Goal: Task Accomplishment & Management: Complete application form

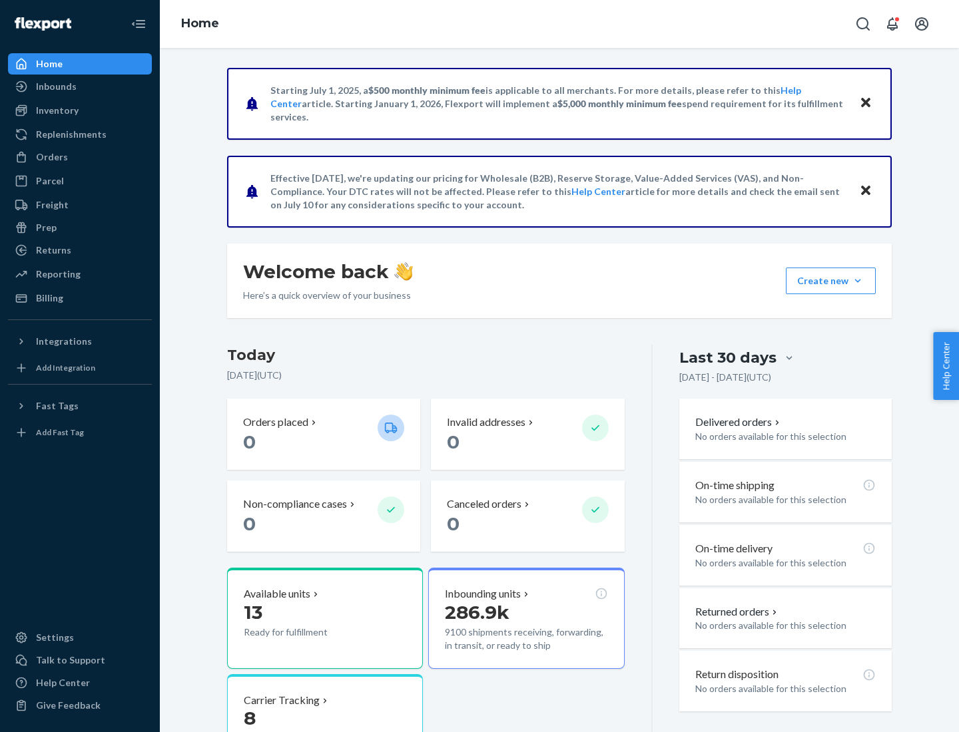
click at [857, 281] on button "Create new Create new inbound Create new order Create new product" at bounding box center [831, 281] width 90 height 27
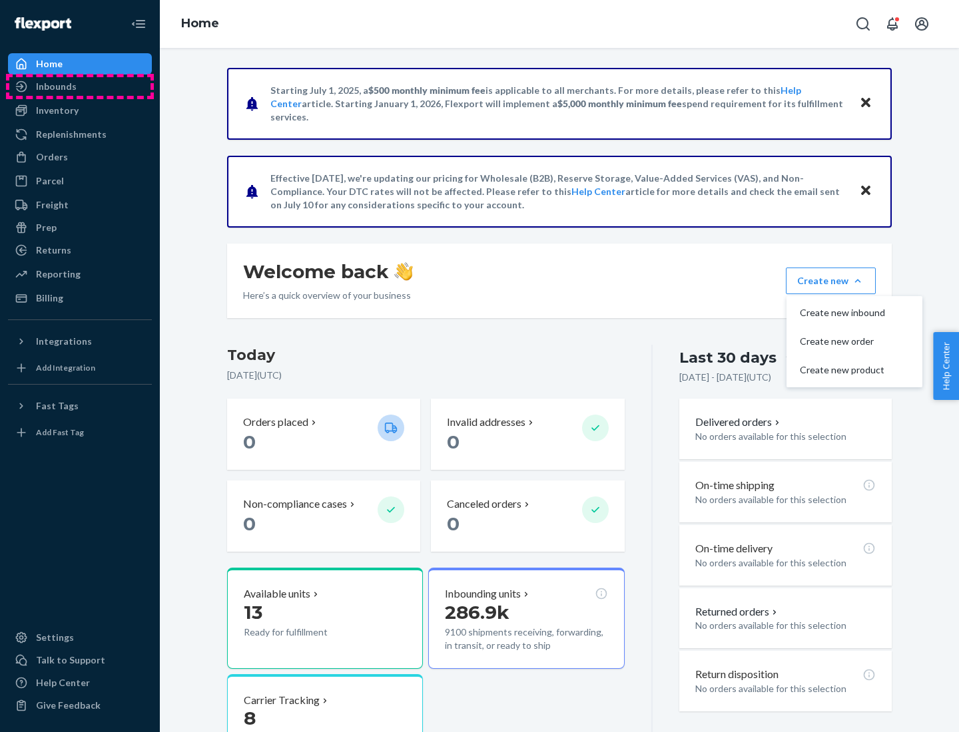
click at [80, 87] on div "Inbounds" at bounding box center [79, 86] width 141 height 19
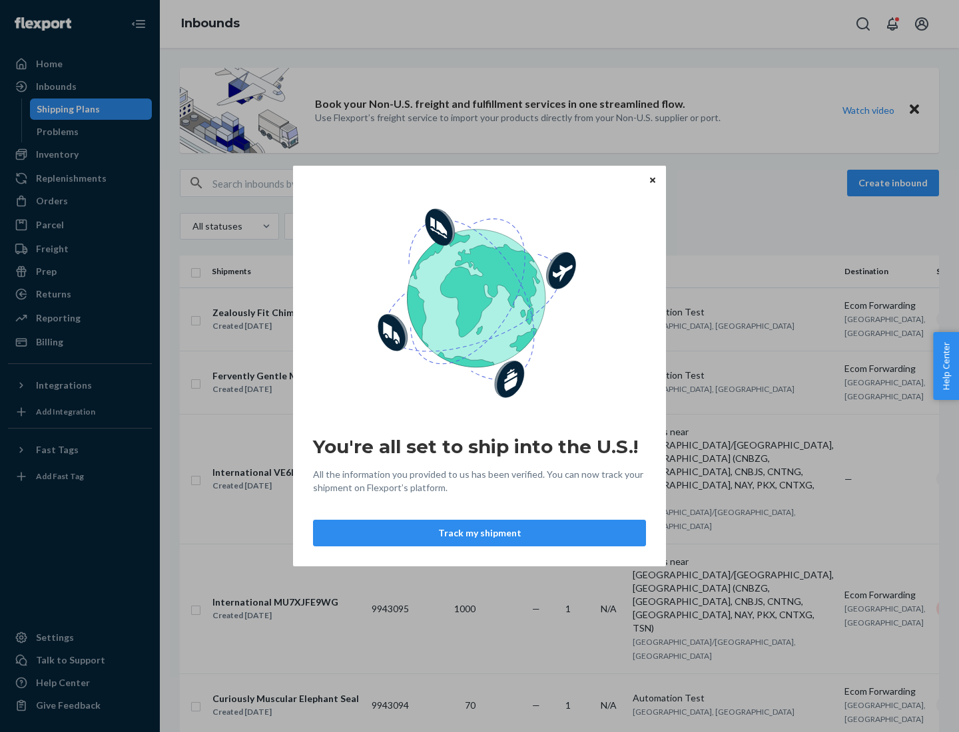
click at [80, 154] on div "You're all set to ship into the U.S.! All the information you provided to us ha…" at bounding box center [479, 366] width 959 height 732
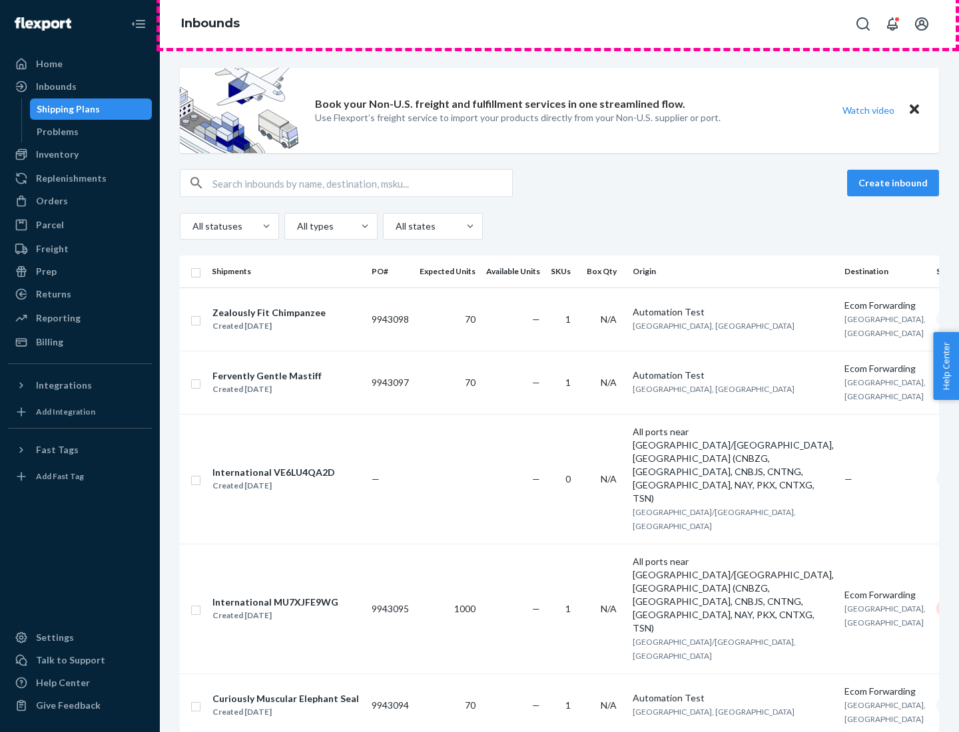
click at [559, 24] on div "Inbounds" at bounding box center [559, 24] width 799 height 48
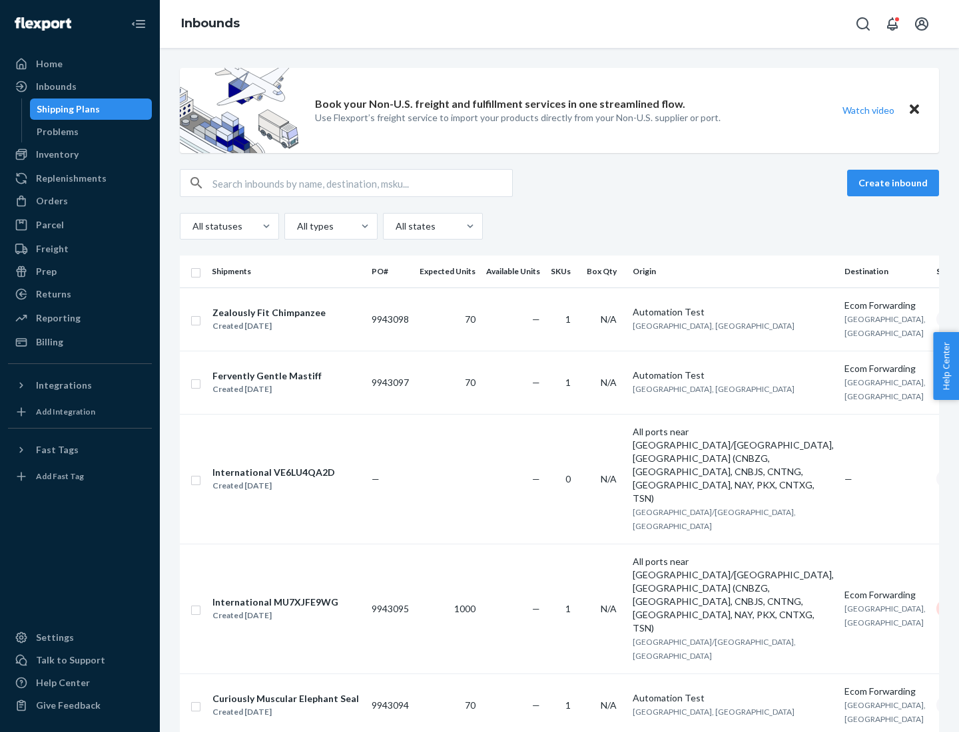
click at [559, 226] on div "All statuses All types All states" at bounding box center [559, 226] width 759 height 27
click at [66, 109] on div "Shipping Plans" at bounding box center [68, 109] width 63 height 13
click at [895, 183] on button "Create inbound" at bounding box center [893, 183] width 92 height 27
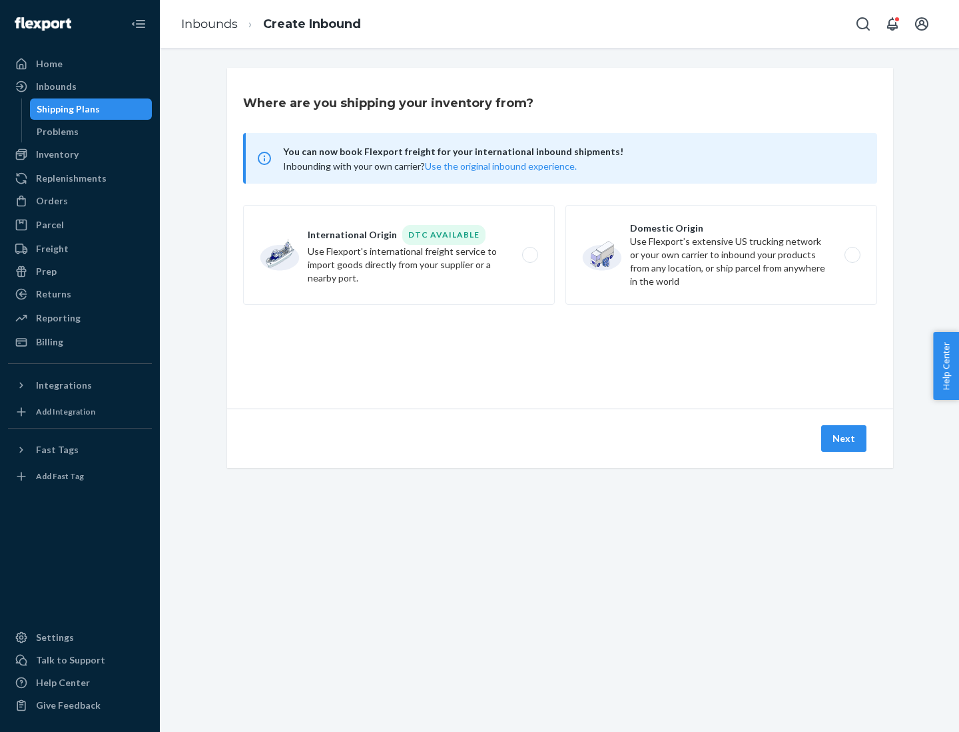
click at [399, 255] on label "International Origin DTC Available Use Flexport's international freight service…" at bounding box center [399, 255] width 312 height 100
click at [529, 255] on input "International Origin DTC Available Use Flexport's international freight service…" at bounding box center [533, 255] width 9 height 9
radio input "true"
click at [560, 348] on icon at bounding box center [559, 348] width 37 height 37
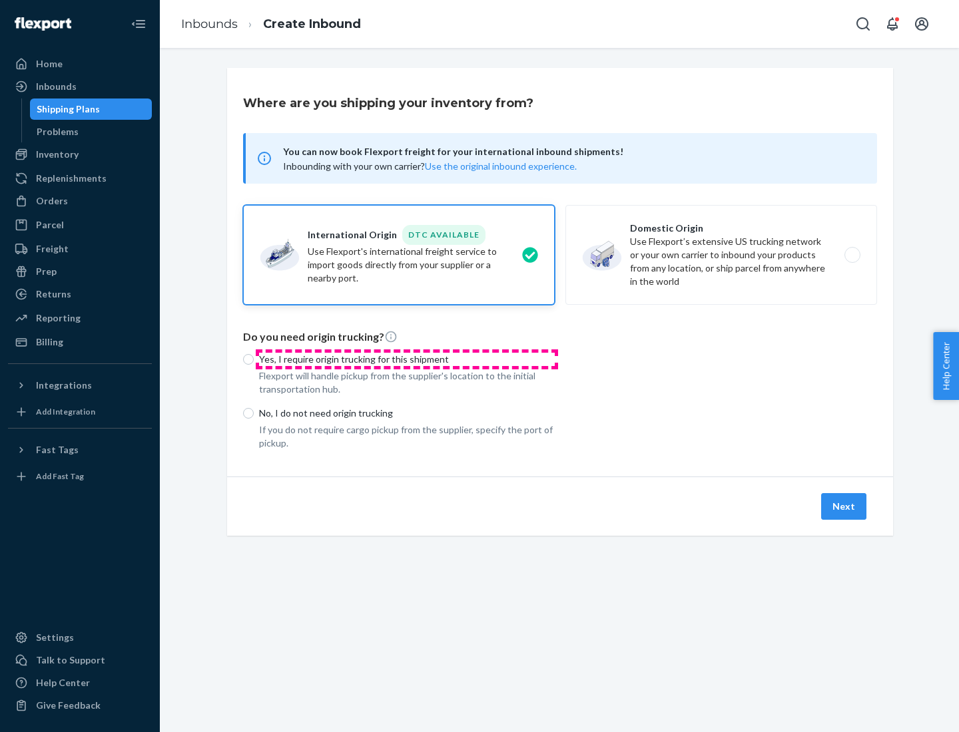
click at [407, 359] on p "Yes, I require origin trucking for this shipment" at bounding box center [407, 359] width 296 height 13
click at [254, 359] on input "Yes, I require origin trucking for this shipment" at bounding box center [248, 359] width 11 height 11
radio input "true"
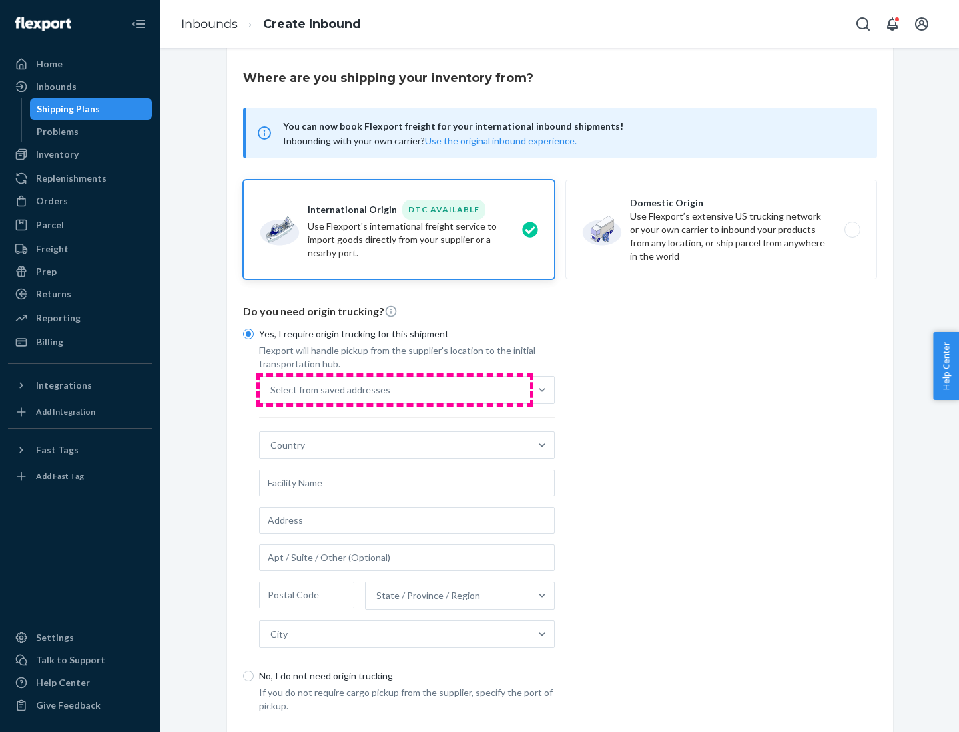
click at [395, 389] on div "Select from saved addresses" at bounding box center [395, 390] width 270 height 27
click at [272, 389] on input "Select from saved addresses" at bounding box center [270, 389] width 1 height 13
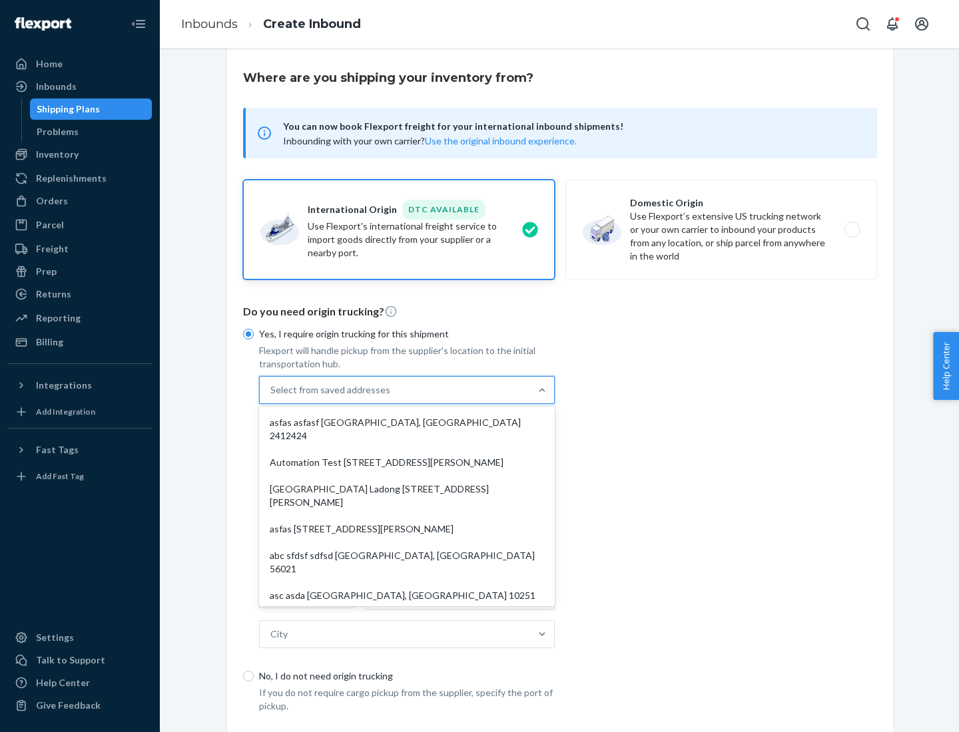
scroll to position [58, 0]
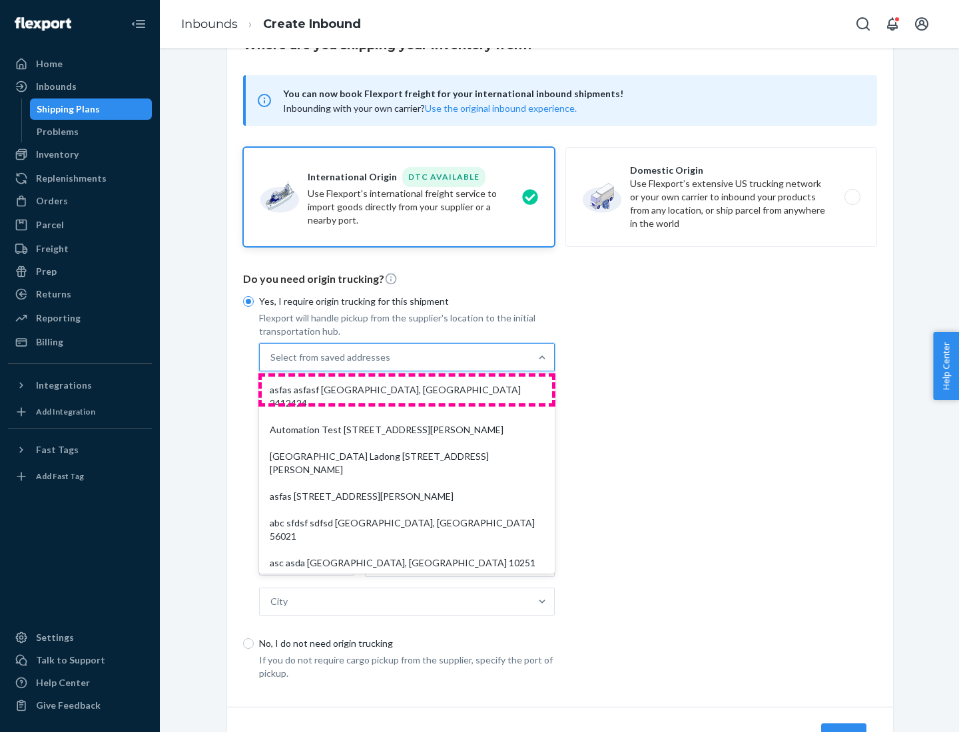
click at [407, 389] on div "asfas asfasf [GEOGRAPHIC_DATA], [GEOGRAPHIC_DATA] 2412424" at bounding box center [407, 397] width 290 height 40
click at [272, 364] on input "option asfas asfasf [GEOGRAPHIC_DATA], [GEOGRAPHIC_DATA] 2412424 focused, 1 of …" at bounding box center [270, 357] width 1 height 13
type input "asfas"
type input "asfasf"
type input "2412424"
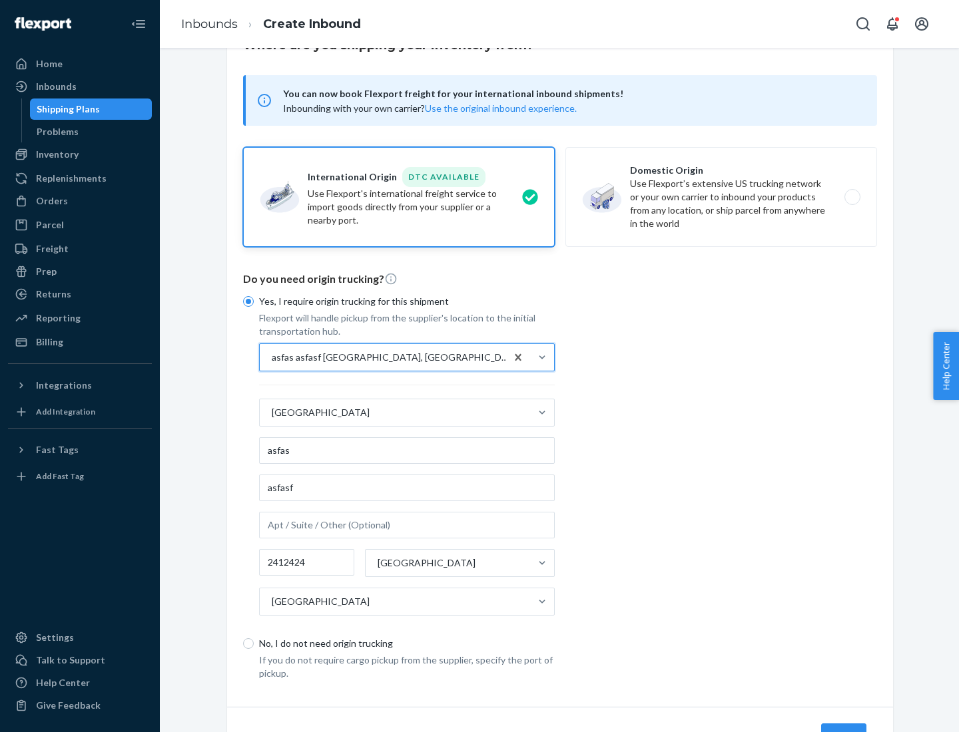
scroll to position [124, 0]
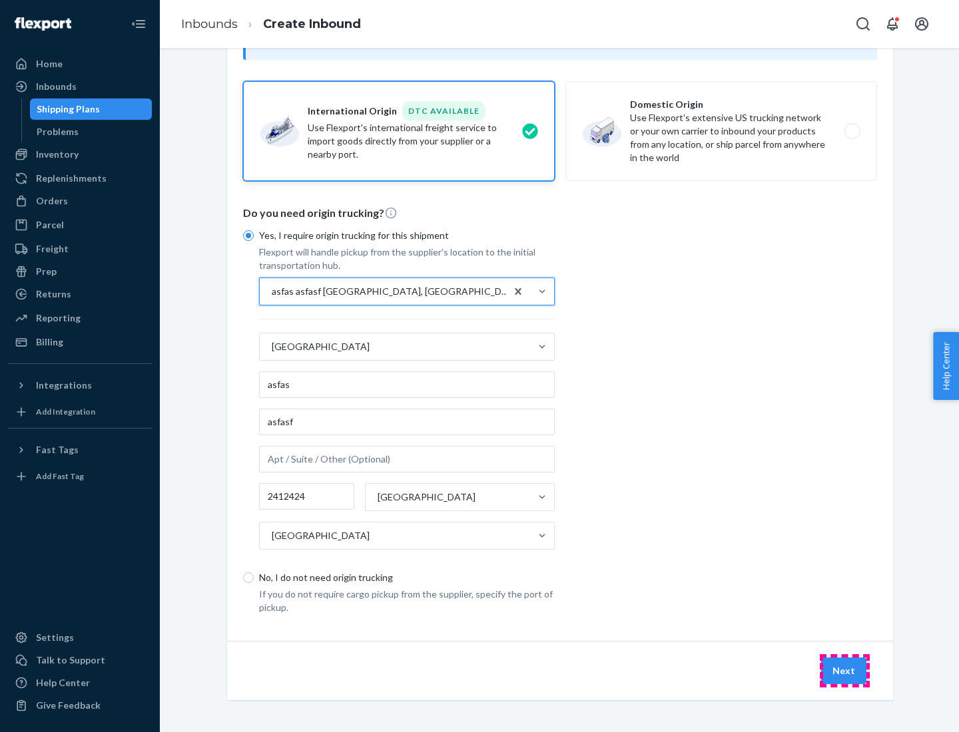
click at [844, 670] on button "Next" at bounding box center [843, 671] width 45 height 27
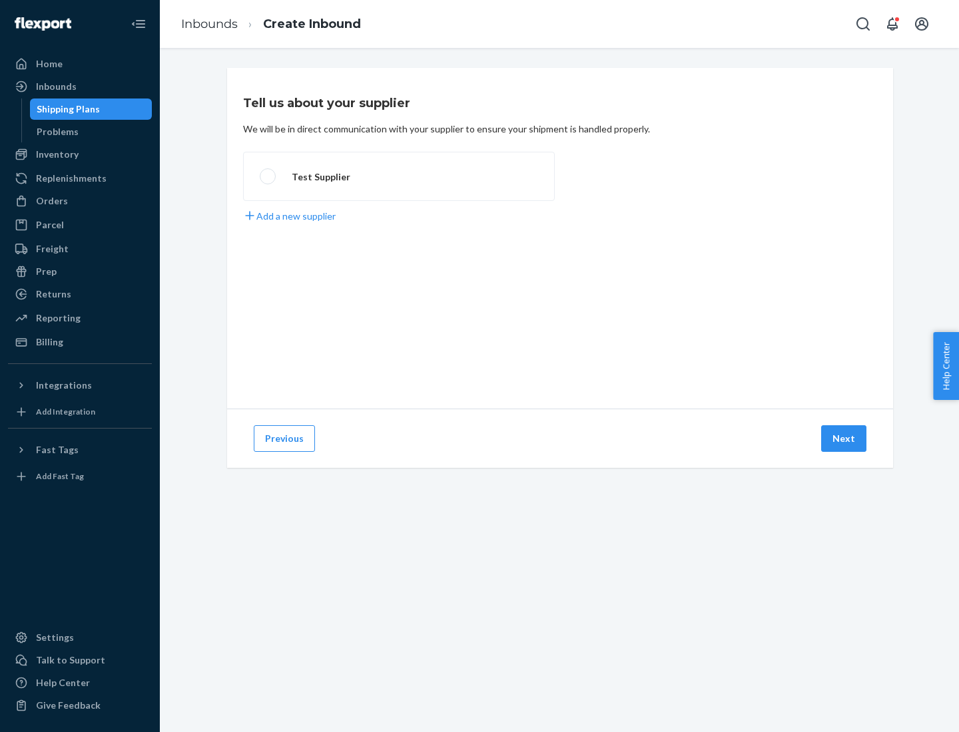
click at [399, 176] on label "Test Supplier" at bounding box center [399, 176] width 312 height 49
click at [268, 176] on input "Test Supplier" at bounding box center [264, 176] width 9 height 9
radio input "true"
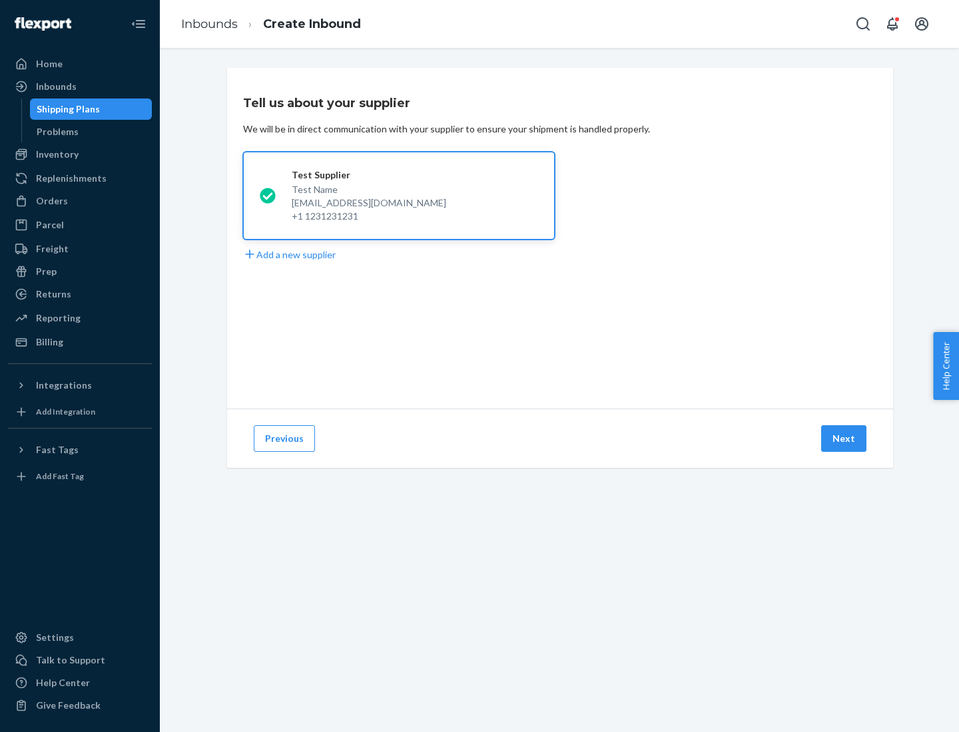
click at [844, 439] on button "Next" at bounding box center [843, 438] width 45 height 27
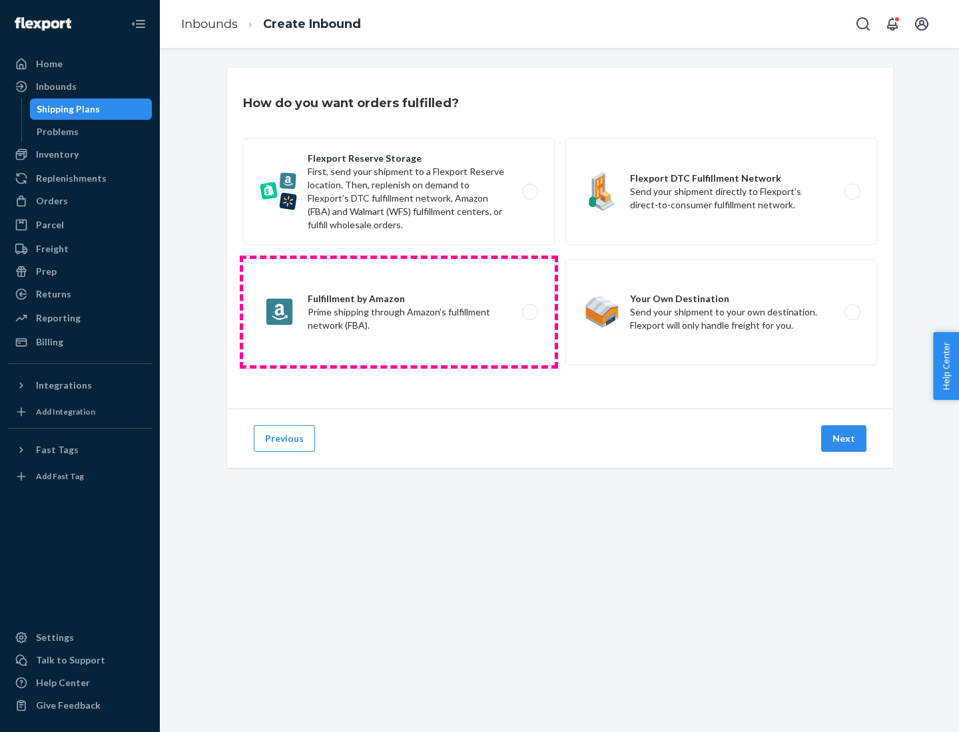
click at [399, 312] on label "Fulfillment by Amazon Prime shipping through Amazon’s fulfillment network (FBA)." at bounding box center [399, 312] width 312 height 107
click at [529, 312] on input "Fulfillment by Amazon Prime shipping through Amazon’s fulfillment network (FBA)." at bounding box center [533, 312] width 9 height 9
radio input "true"
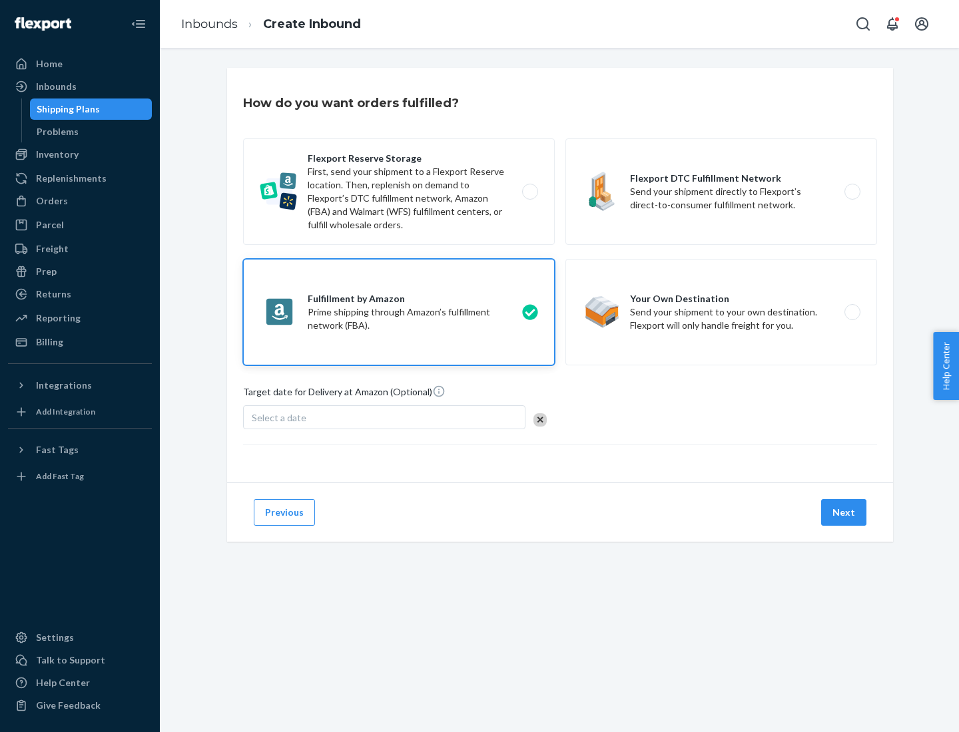
click at [844, 513] on button "Next" at bounding box center [843, 512] width 45 height 27
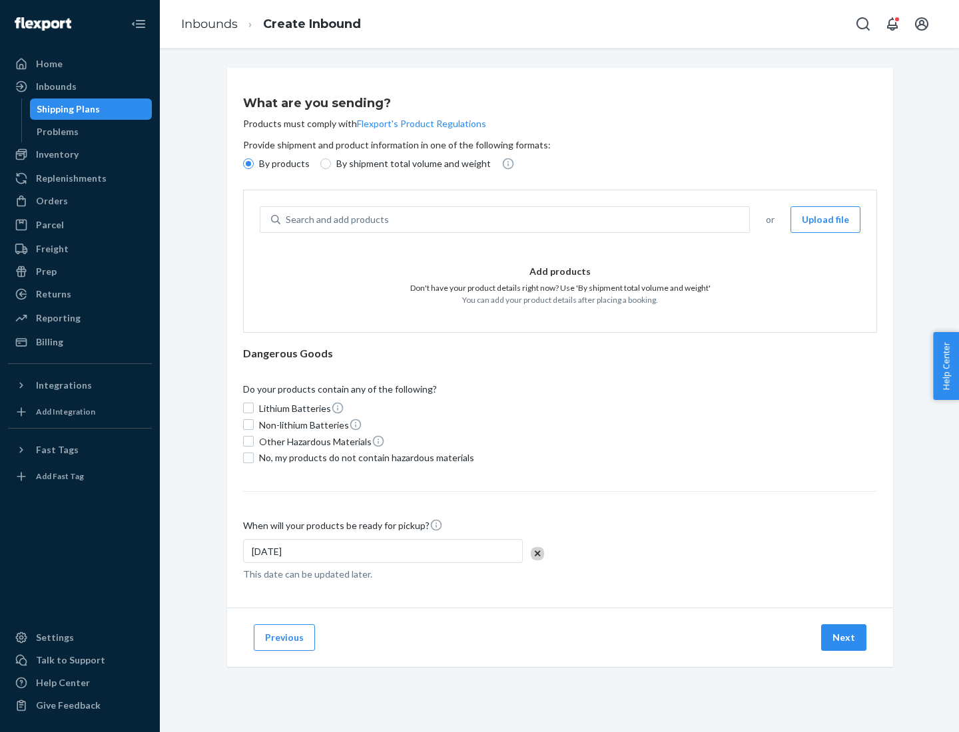
click at [409, 164] on p "By shipment total volume and weight" at bounding box center [413, 163] width 154 height 13
click at [331, 164] on input "By shipment total volume and weight" at bounding box center [325, 163] width 11 height 11
radio input "true"
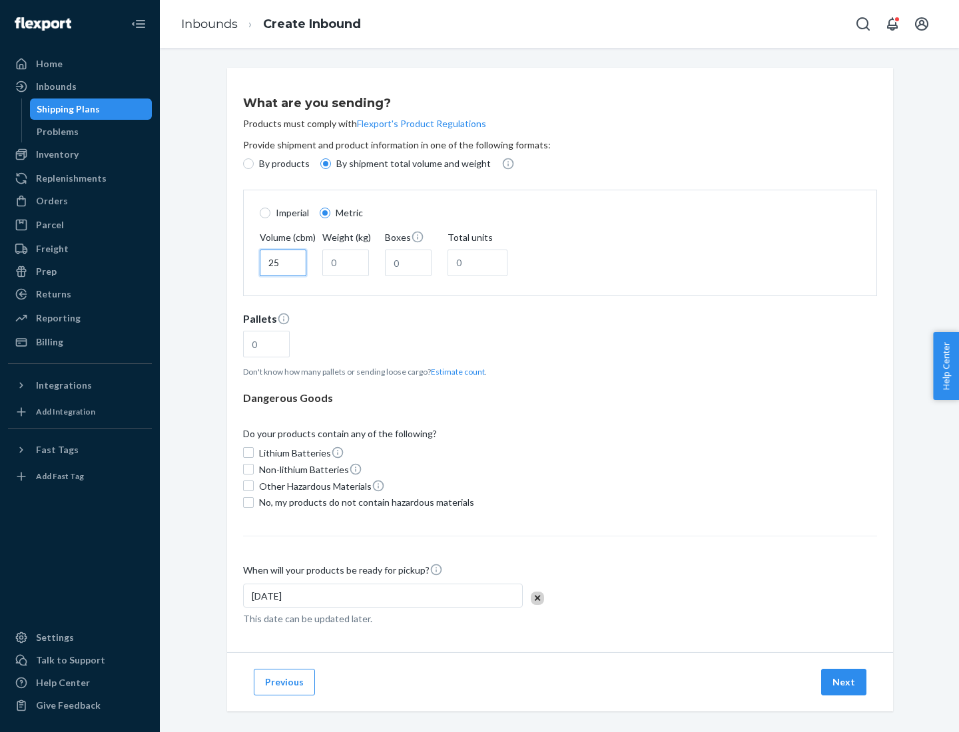
type input "25"
type input "100"
type input "50"
type input "500"
click at [455, 371] on button "Estimate count" at bounding box center [458, 371] width 54 height 11
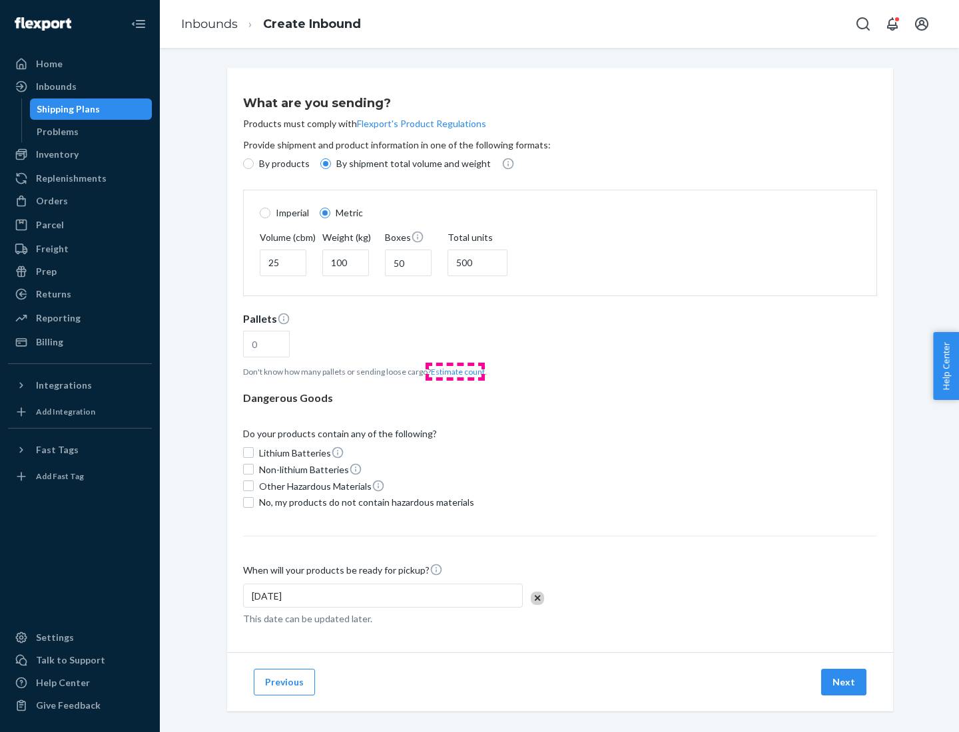
type input "16"
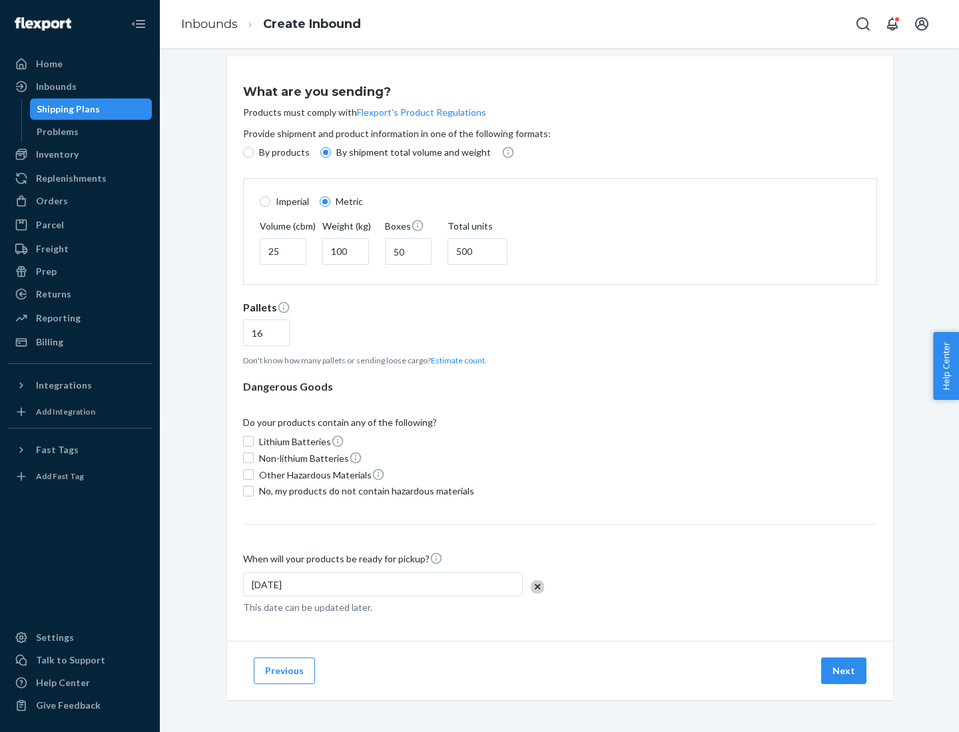
click at [364, 491] on span "No, my products do not contain hazardous materials" at bounding box center [366, 491] width 215 height 13
click at [254, 491] on input "No, my products do not contain hazardous materials" at bounding box center [248, 491] width 11 height 11
checkbox input "true"
click at [844, 670] on button "Next" at bounding box center [843, 671] width 45 height 27
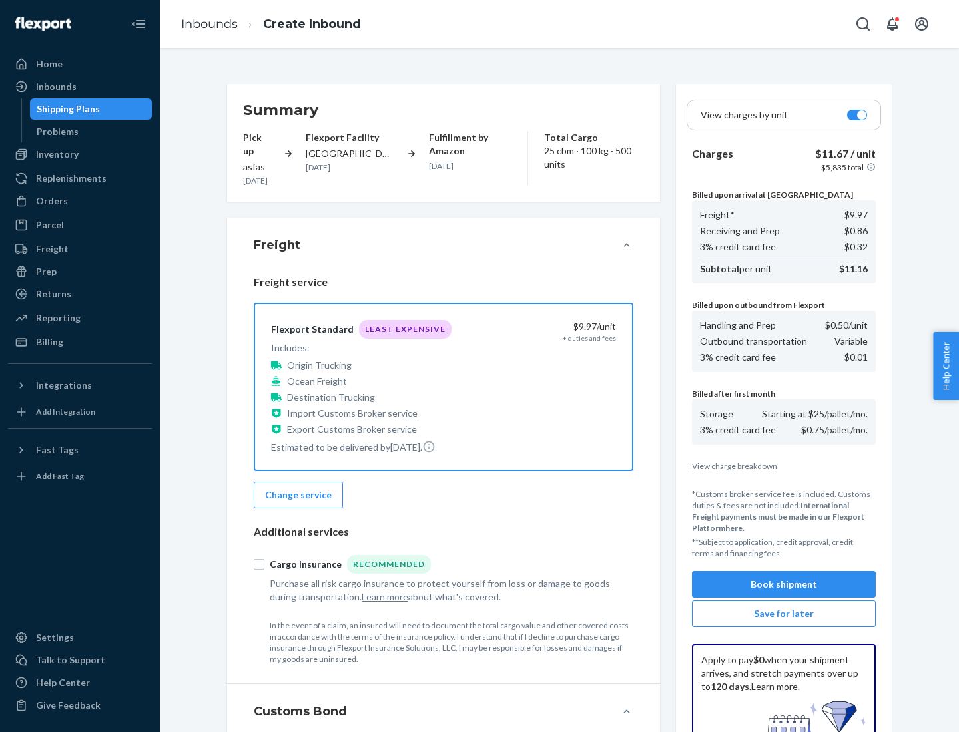
scroll to position [194, 0]
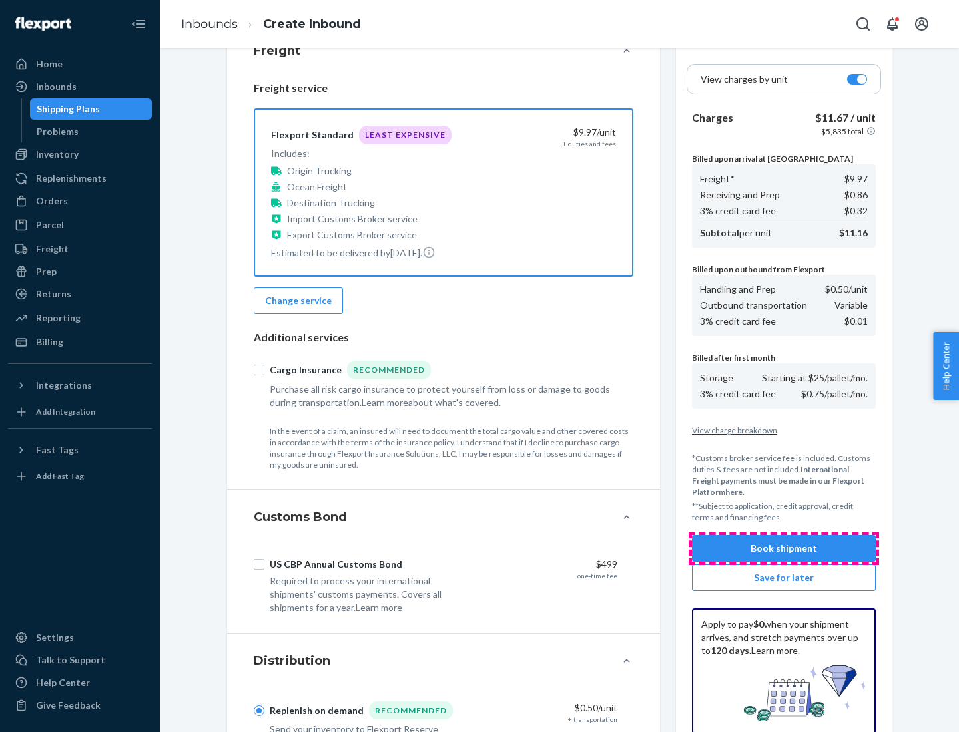
click at [784, 549] on button "Book shipment" at bounding box center [784, 548] width 184 height 27
